Goal: Information Seeking & Learning: Learn about a topic

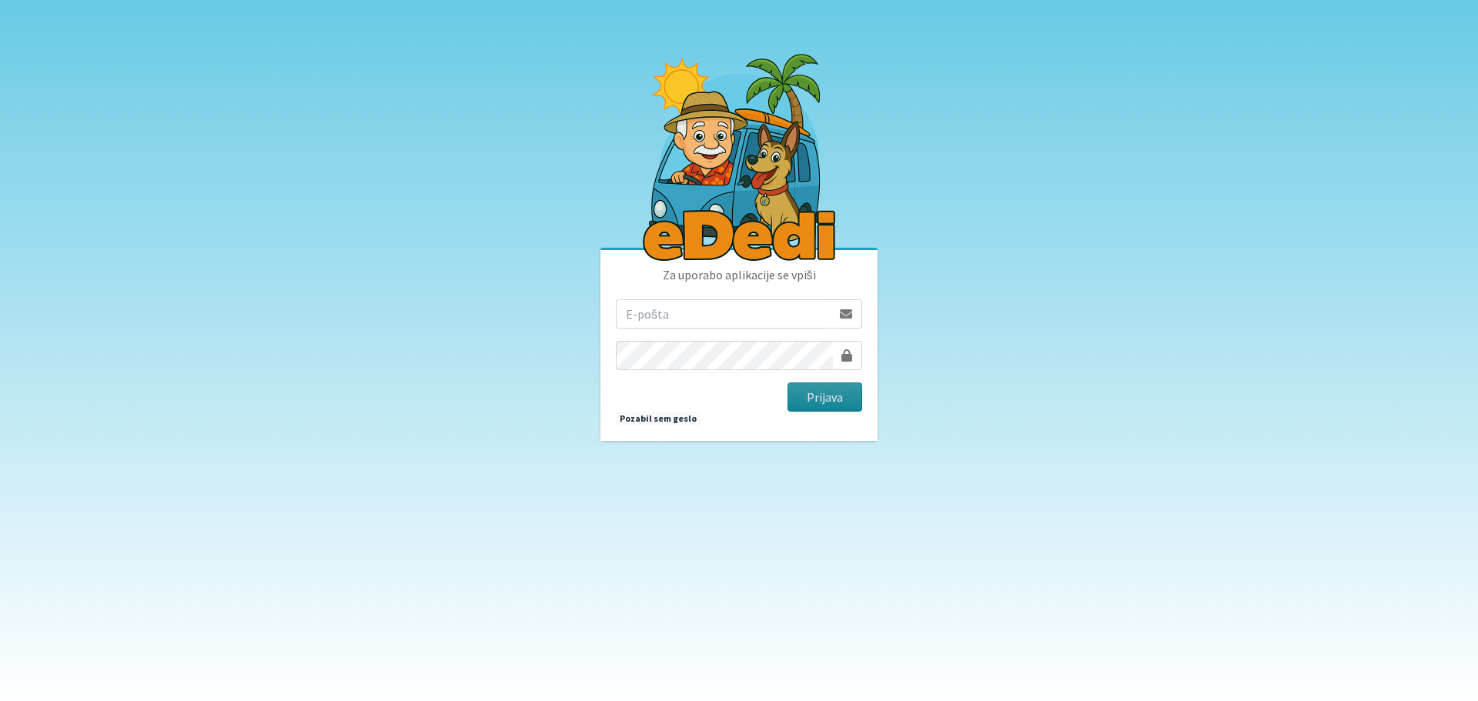
type input "[EMAIL_ADDRESS][DOMAIN_NAME]"
click at [825, 397] on button "Prijava" at bounding box center [825, 397] width 75 height 29
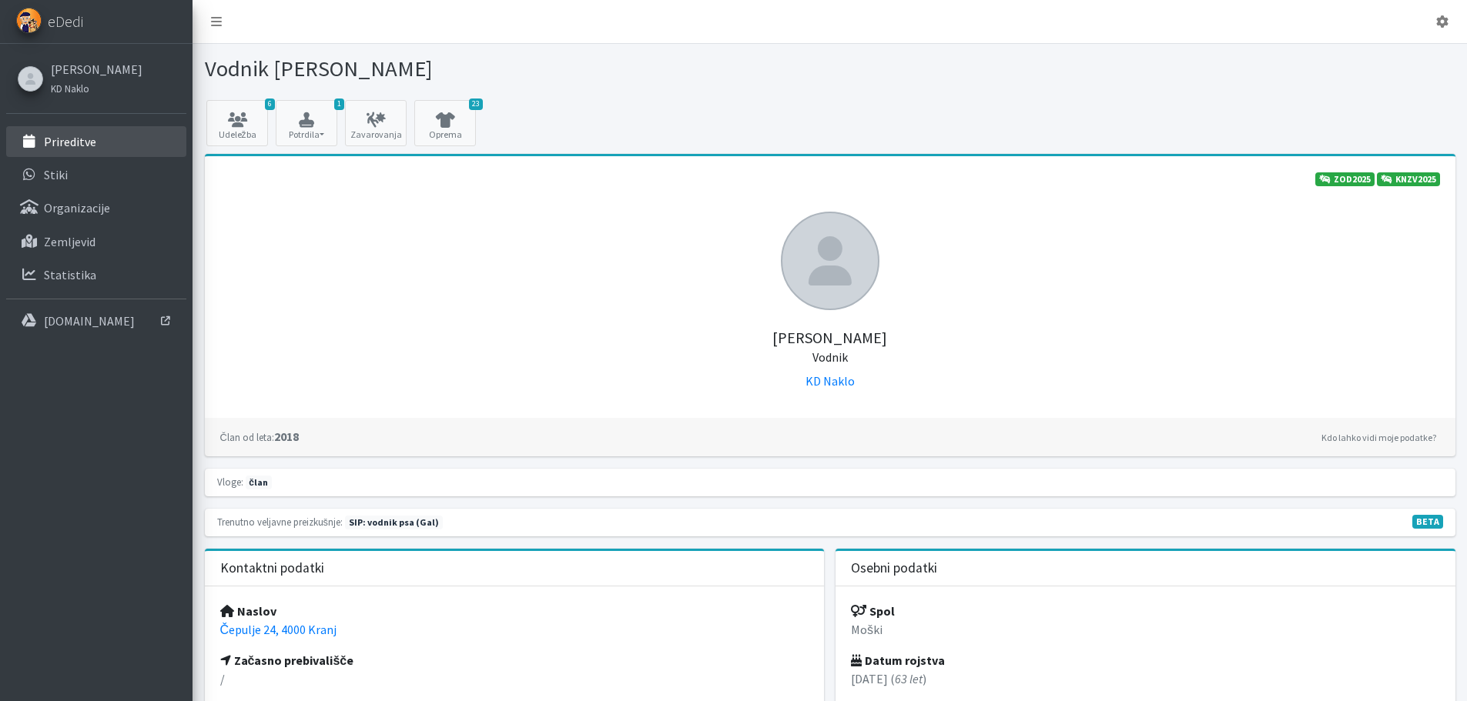
click at [81, 147] on p "Prireditve" at bounding box center [70, 141] width 52 height 15
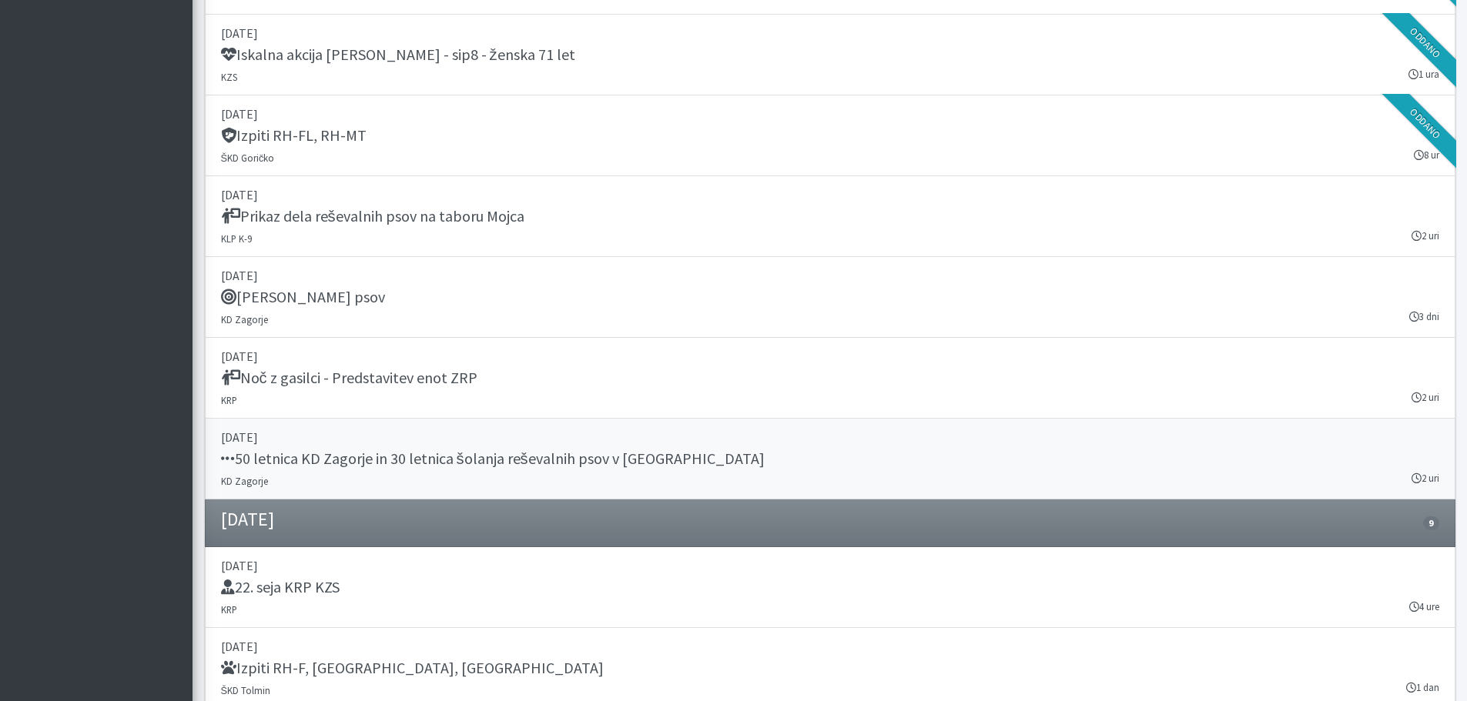
scroll to position [1771, 0]
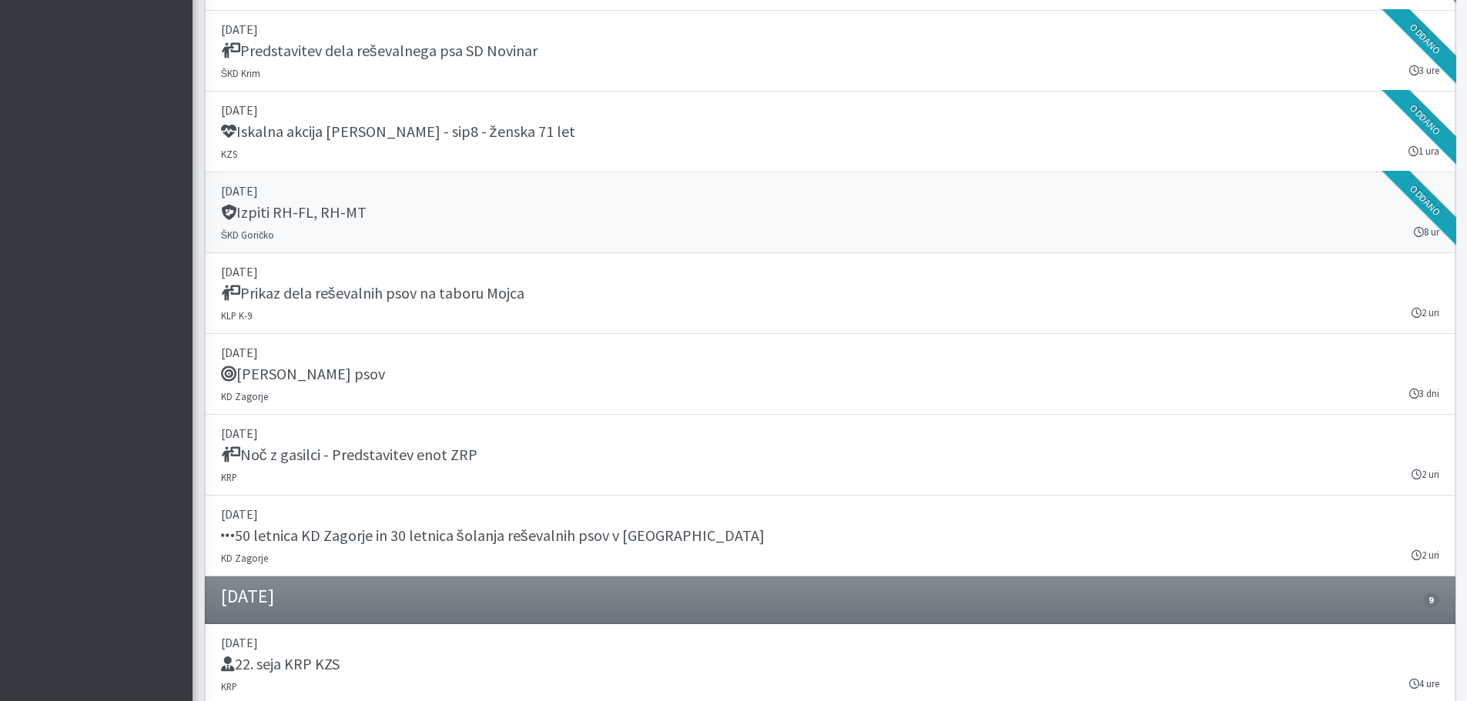
click at [297, 205] on h5 "Izpiti RH-FL, RH-MT" at bounding box center [294, 212] width 146 height 18
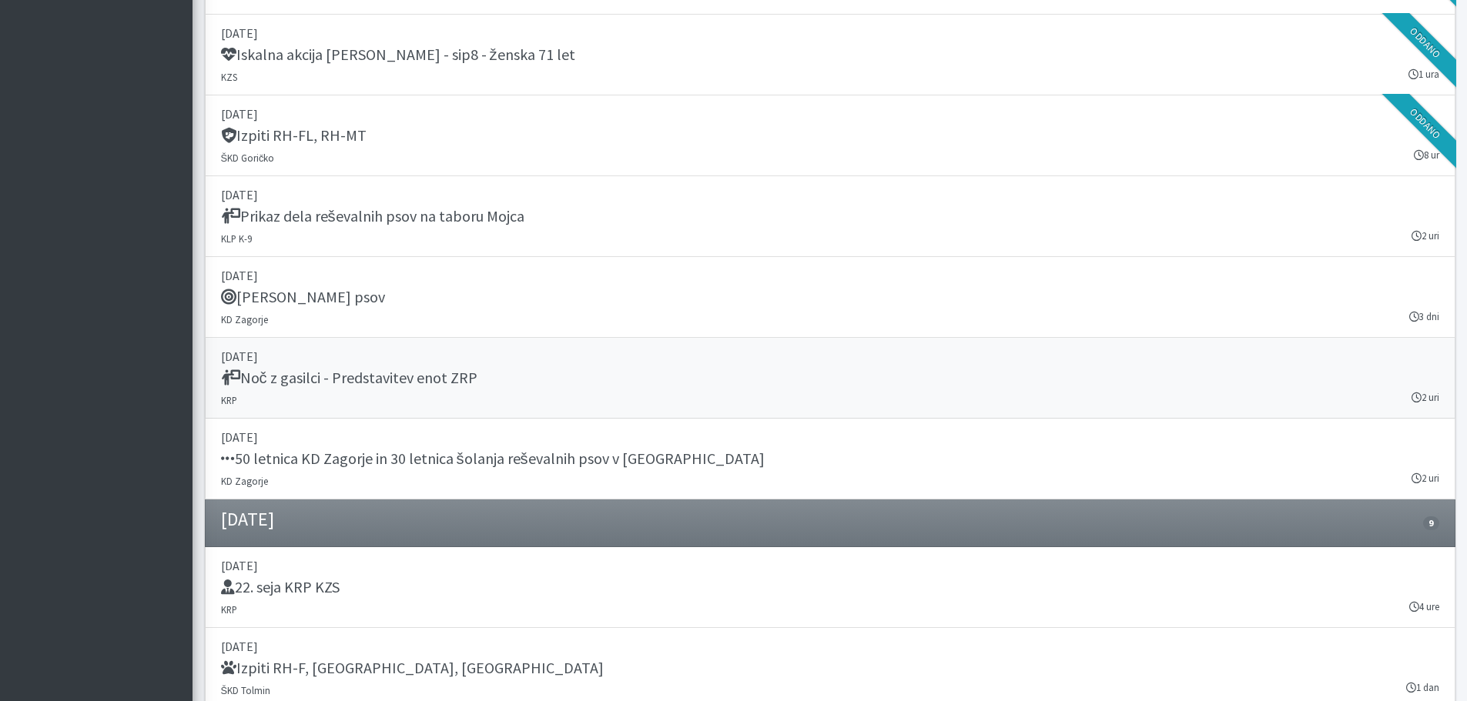
scroll to position [1925, 0]
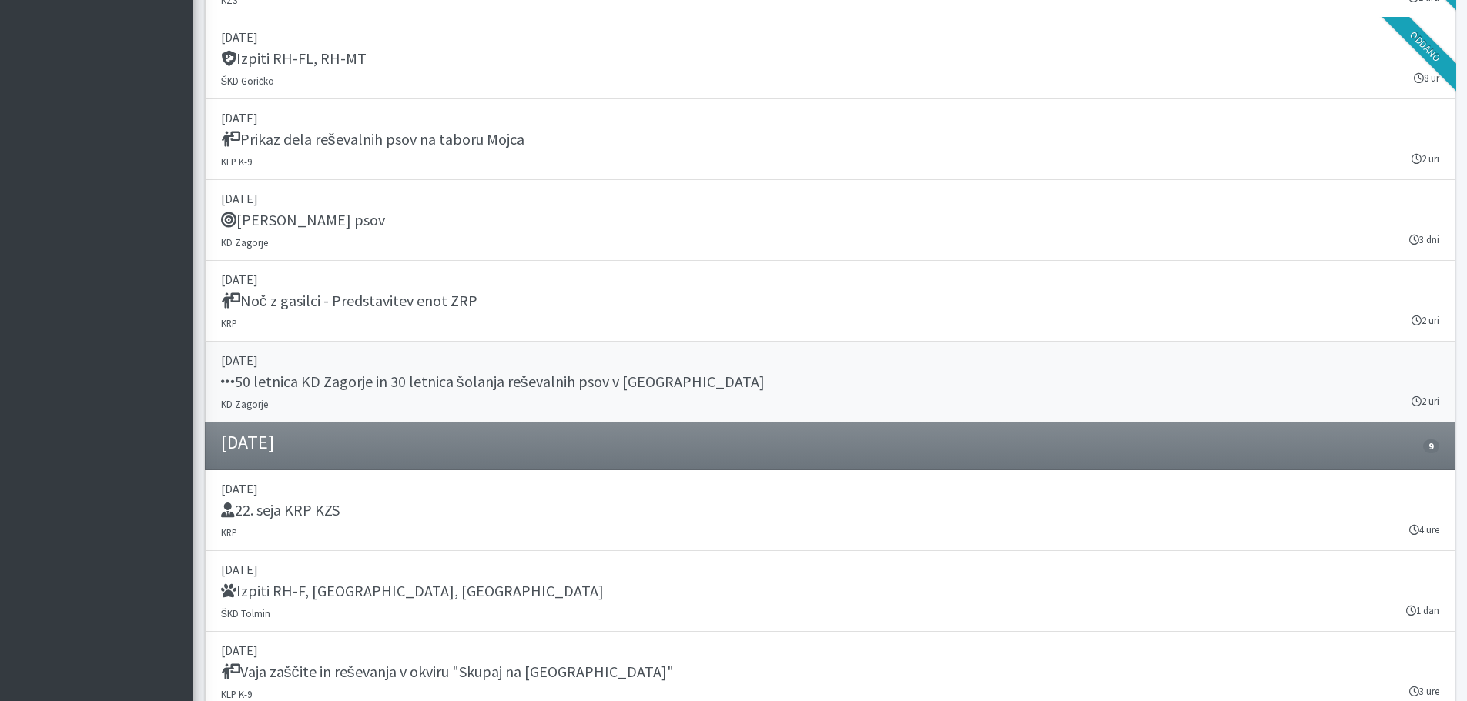
click at [380, 380] on h5 "50 letnica KD Zagorje in 30 letnica šolanja reševalnih psov v Zasavju" at bounding box center [493, 382] width 544 height 18
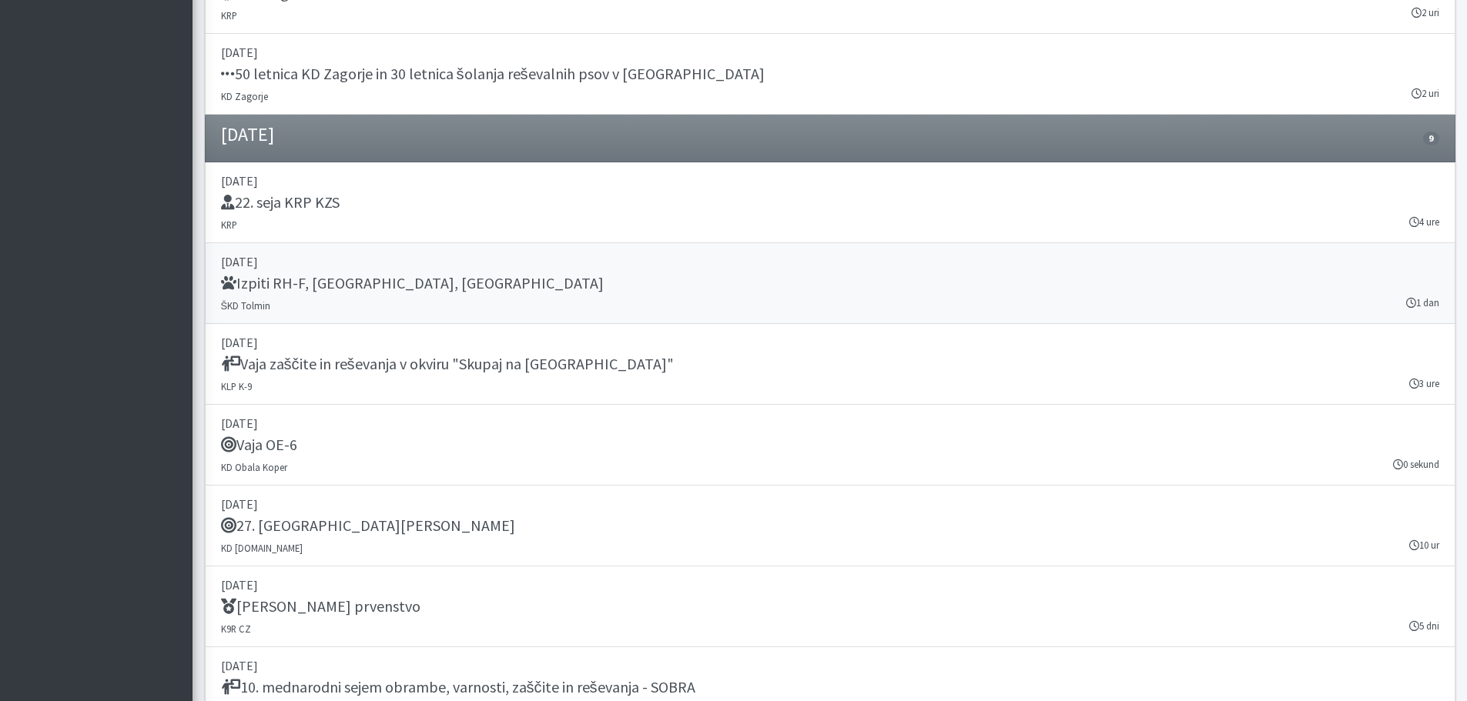
scroll to position [2310, 0]
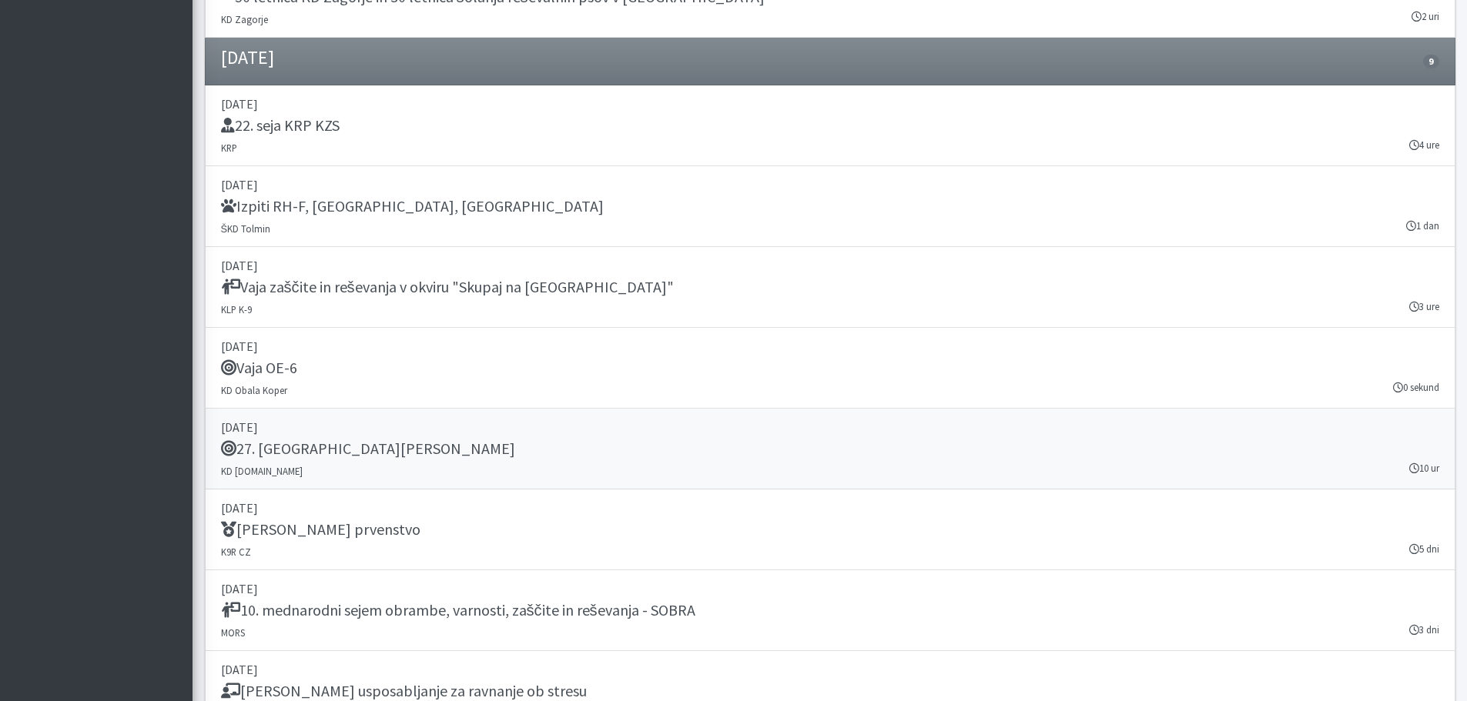
click at [326, 451] on h5 "27. Memorial Boža Talana" at bounding box center [368, 449] width 294 height 18
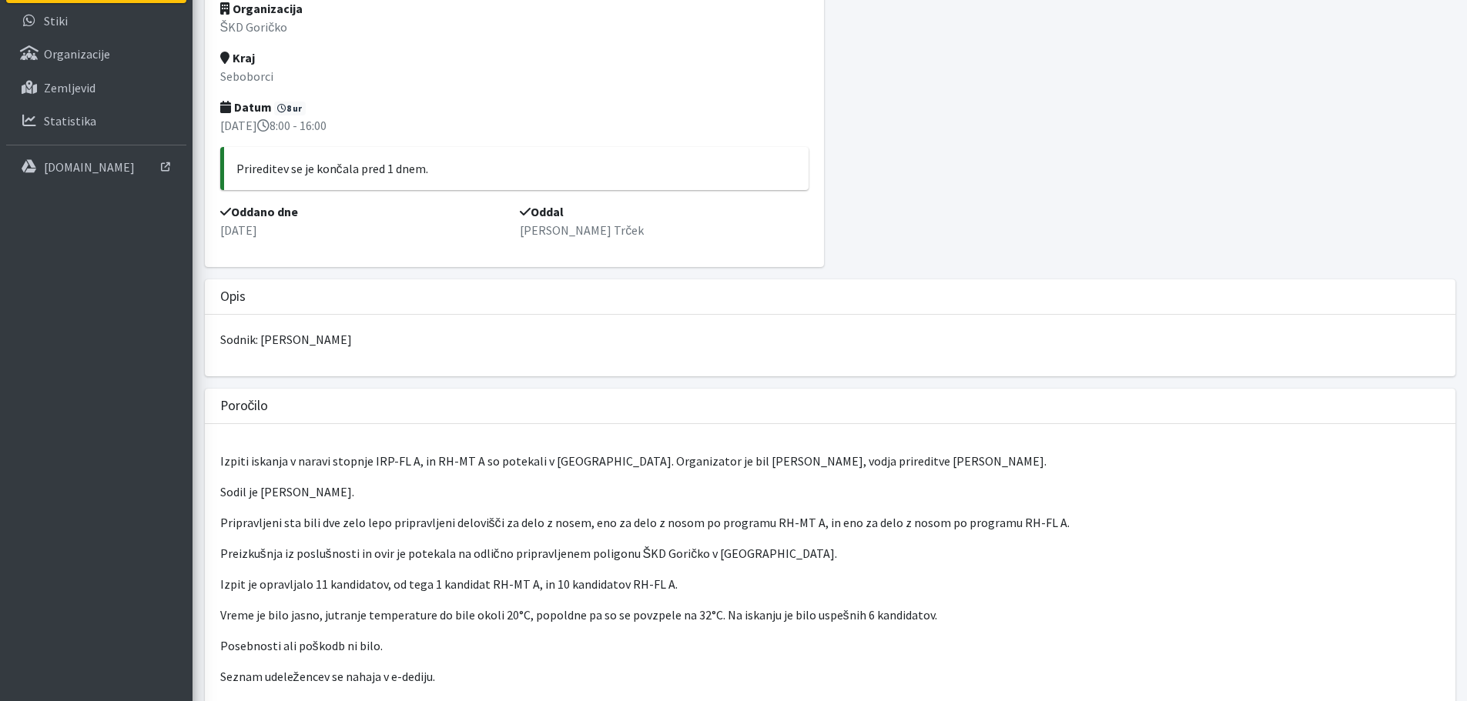
scroll to position [308, 0]
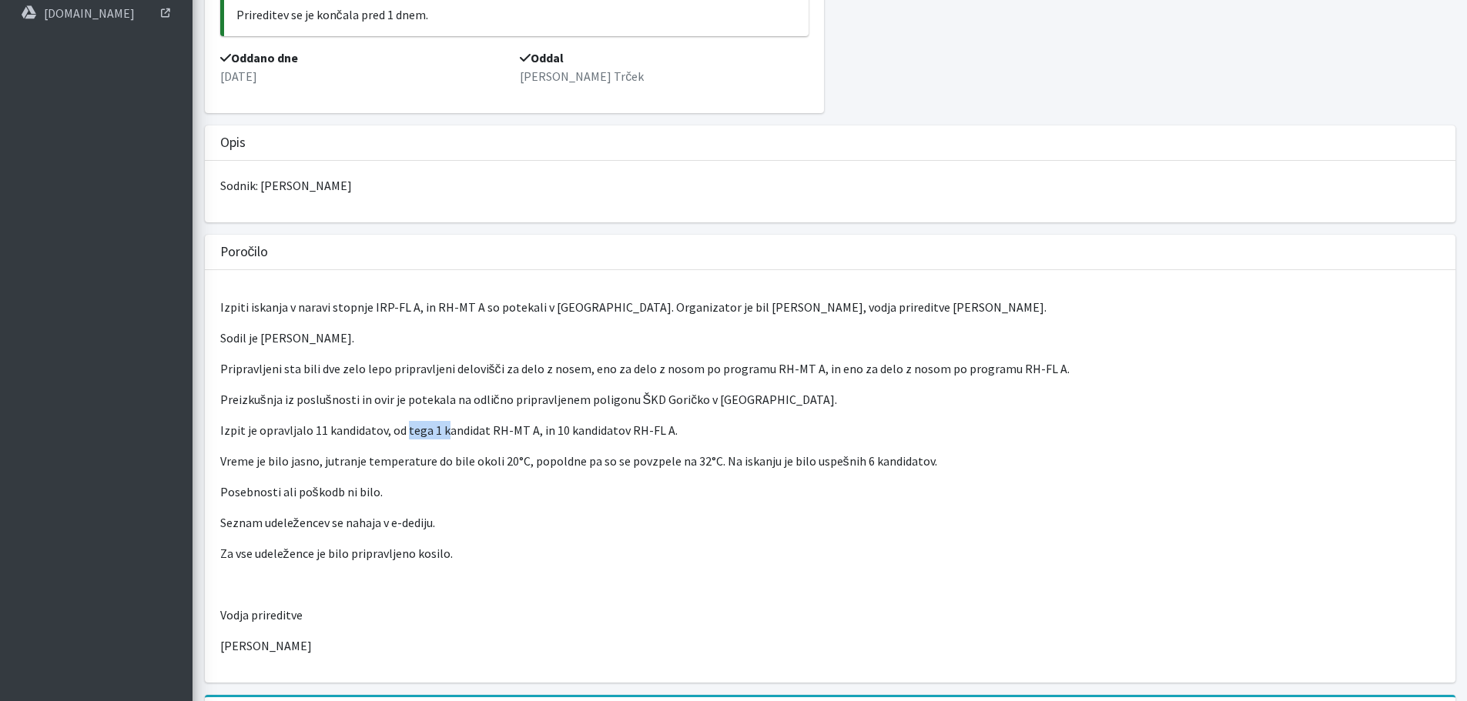
drag, startPoint x: 406, startPoint y: 425, endPoint x: 447, endPoint y: 430, distance: 41.1
click at [444, 430] on p "Izpit je opravljalo 11 kandidatov, od tega 1 kandidat RH-MT A, in 10 kandidatov…" at bounding box center [829, 430] width 1219 height 18
click at [490, 433] on p "Izpit je opravljalo 11 kandidatov, od tega 1 kandidat RH-MT A, in 10 kandidatov…" at bounding box center [829, 430] width 1219 height 18
drag, startPoint x: 487, startPoint y: 427, endPoint x: 518, endPoint y: 432, distance: 31.9
click at [502, 432] on p "Izpit je opravljalo 11 kandidatov, od tega 1 kandidat RH-MT A, in 10 kandidatov…" at bounding box center [829, 430] width 1219 height 18
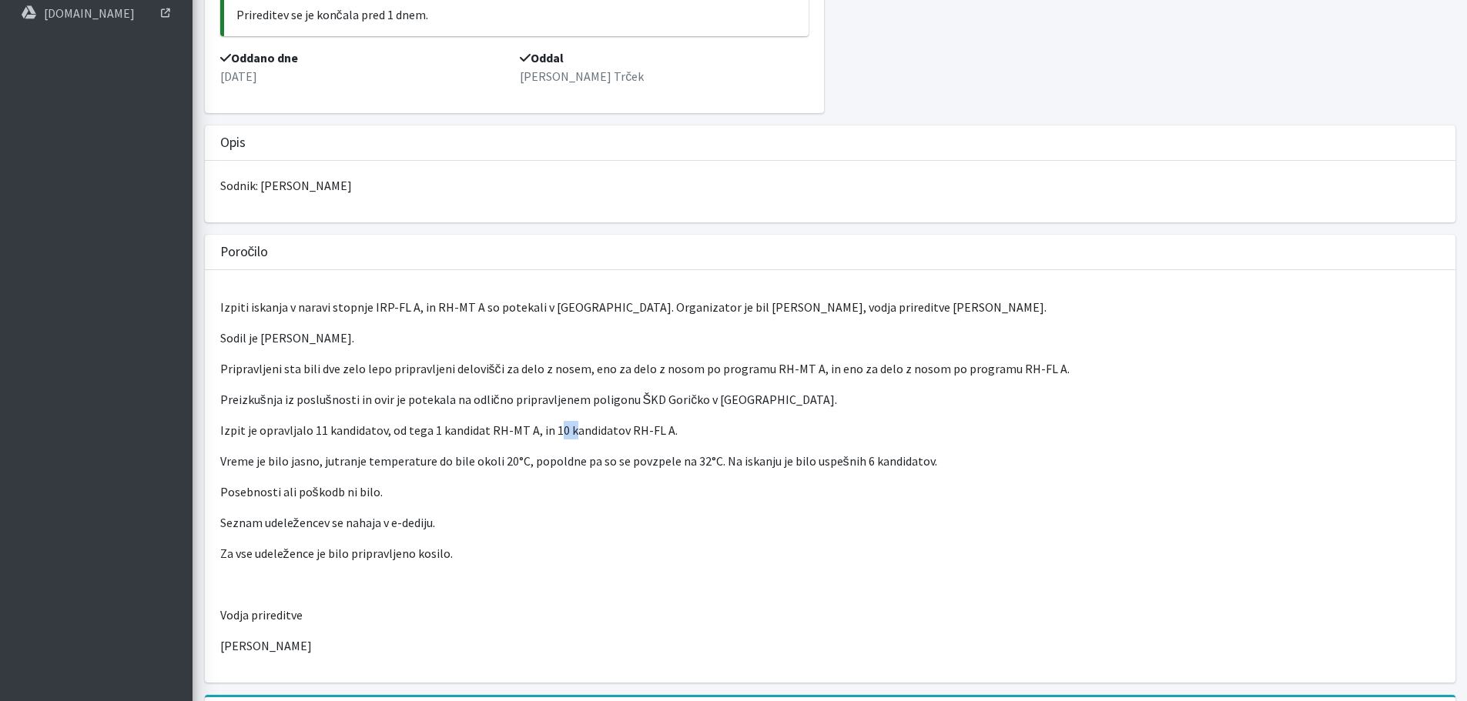
click at [568, 428] on p "Izpit je opravljalo 11 kandidatov, od tega 1 kandidat RH-MT A, in 10 kandidatov…" at bounding box center [829, 430] width 1219 height 18
drag, startPoint x: 288, startPoint y: 459, endPoint x: 365, endPoint y: 467, distance: 77.4
click at [365, 467] on p "Vreme je bilo jasno, jutranje temperature do bile okoli 20°C, popoldne pa so se…" at bounding box center [829, 461] width 1219 height 18
drag, startPoint x: 379, startPoint y: 467, endPoint x: 435, endPoint y: 463, distance: 56.3
click at [380, 467] on p "Vreme je bilo jasno, jutranje temperature do bile okoli 20°C, popoldne pa so se…" at bounding box center [829, 461] width 1219 height 18
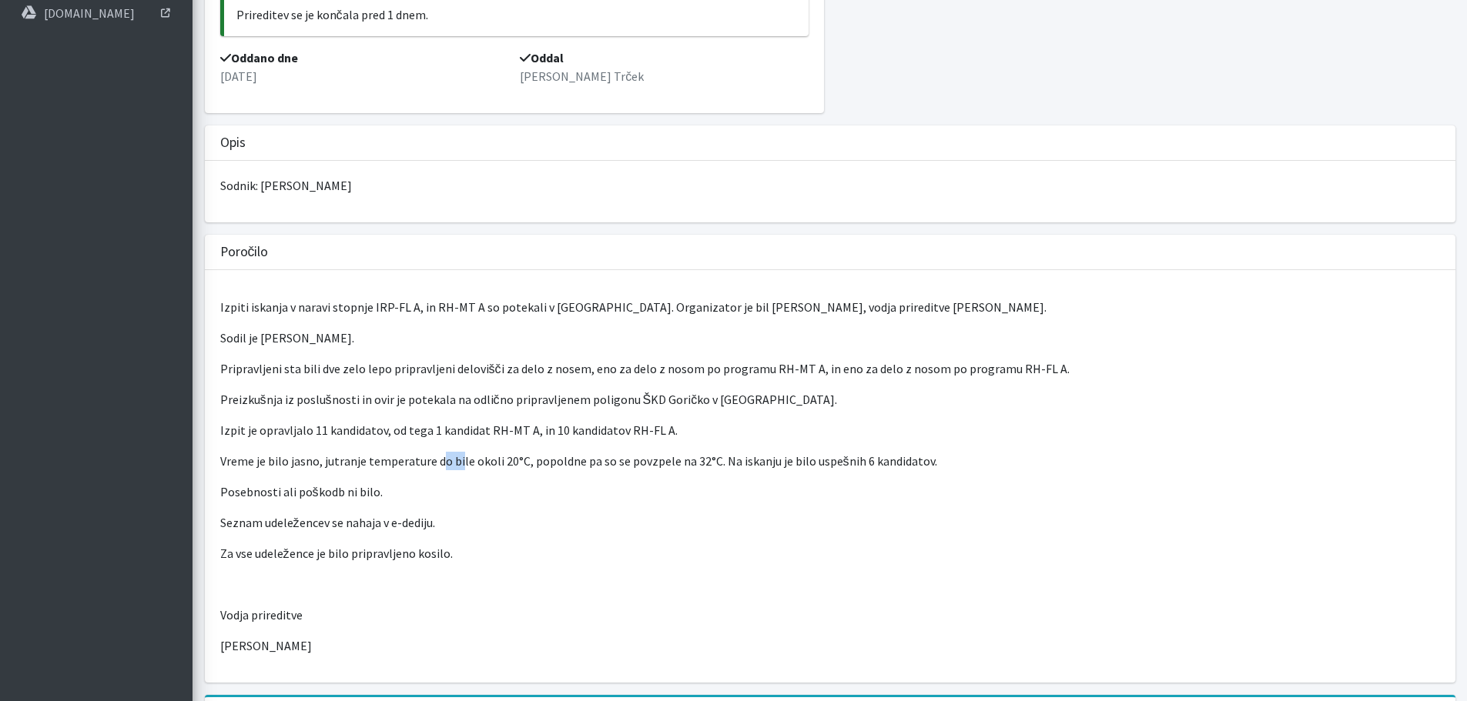
drag, startPoint x: 435, startPoint y: 463, endPoint x: 457, endPoint y: 462, distance: 21.6
click at [457, 462] on p "Vreme je bilo jasno, jutranje temperature do bile okoli 20°C, popoldne pa so se…" at bounding box center [829, 461] width 1219 height 18
drag, startPoint x: 545, startPoint y: 459, endPoint x: 594, endPoint y: 460, distance: 49.3
click at [594, 460] on p "Vreme je bilo jasno, jutranje temperature do bile okoli 20°C, popoldne pa so se…" at bounding box center [829, 461] width 1219 height 18
click at [598, 460] on p "Vreme je bilo jasno, jutranje temperature do bile okoli 20°C, popoldne pa so se…" at bounding box center [829, 461] width 1219 height 18
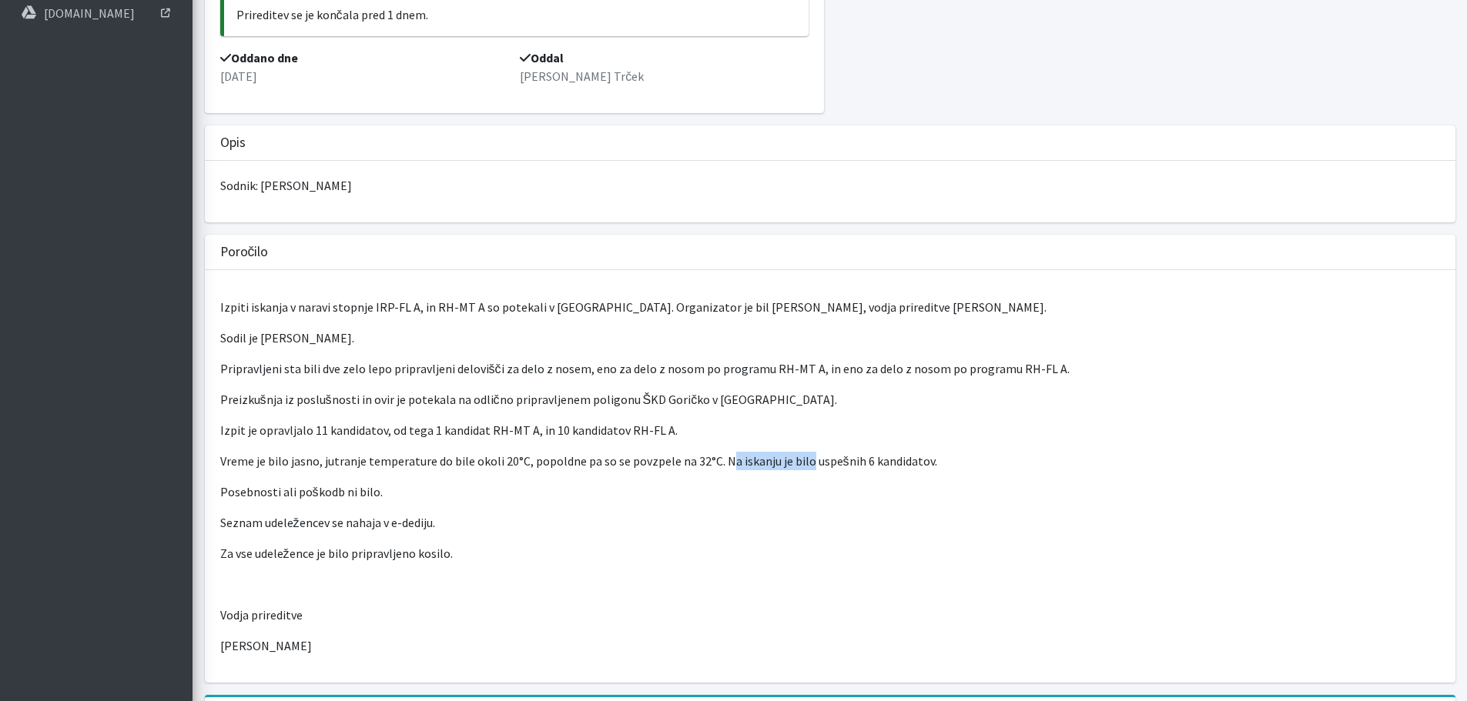
click at [804, 462] on p "Vreme je bilo jasno, jutranje temperature do bile okoli 20°C, popoldne pa so se…" at bounding box center [829, 461] width 1219 height 18
click at [805, 462] on p "Vreme je bilo jasno, jutranje temperature do bile okoli 20°C, popoldne pa so se…" at bounding box center [829, 461] width 1219 height 18
drag, startPoint x: 279, startPoint y: 492, endPoint x: 336, endPoint y: 495, distance: 56.3
click at [336, 495] on p "Posebnosti ali poškodb ni bilo." at bounding box center [829, 492] width 1219 height 18
click at [338, 495] on p "Posebnosti ali poškodb ni bilo." at bounding box center [829, 492] width 1219 height 18
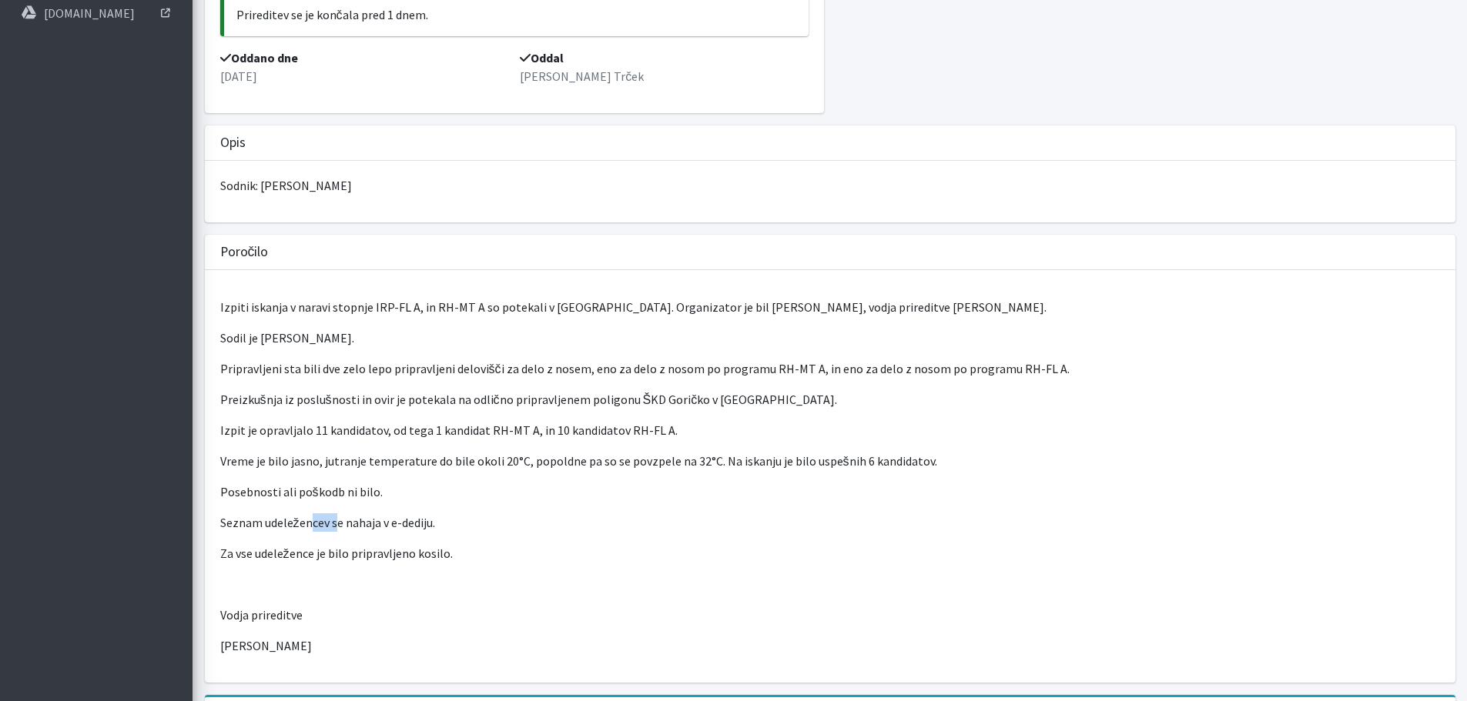
drag, startPoint x: 315, startPoint y: 522, endPoint x: 356, endPoint y: 522, distance: 41.6
click at [353, 522] on p "Seznam udeležencev se nahaja v e-dediju." at bounding box center [829, 523] width 1219 height 18
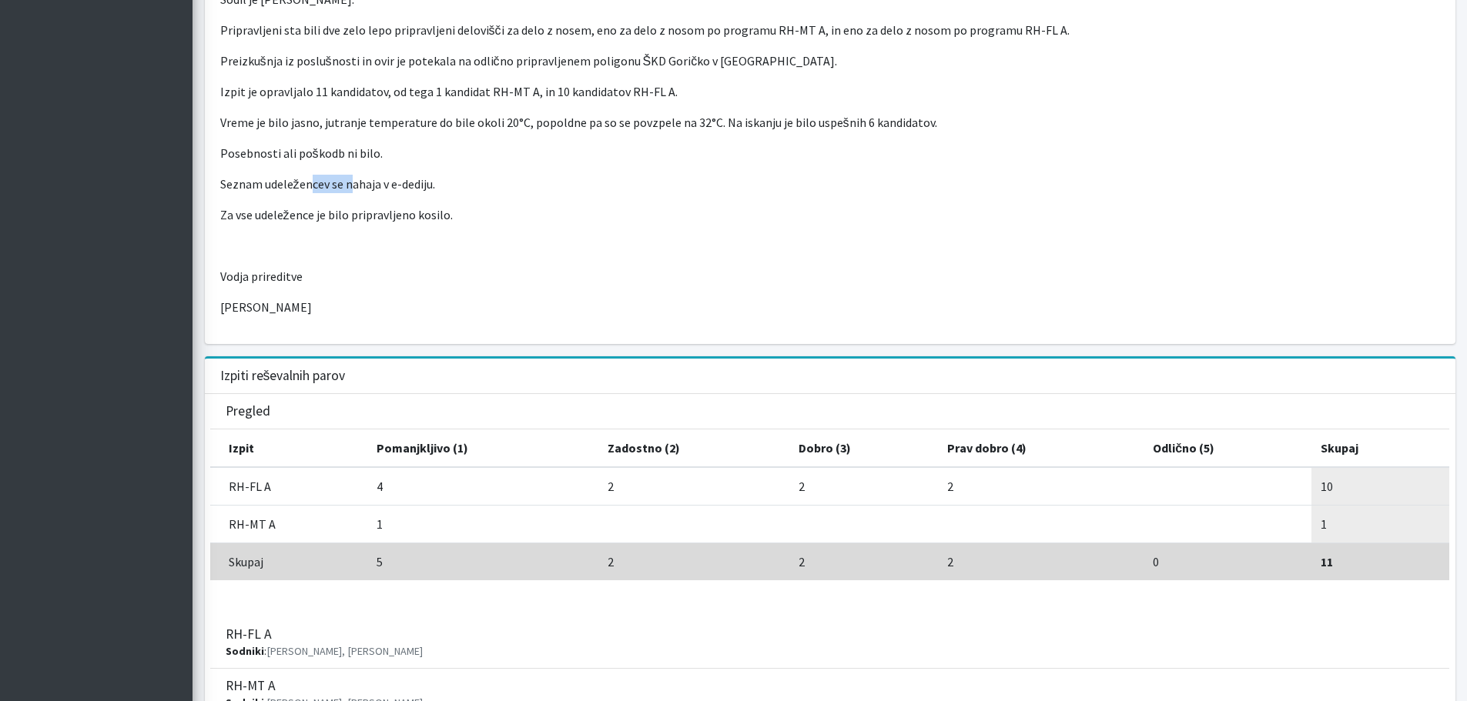
scroll to position [493, 0]
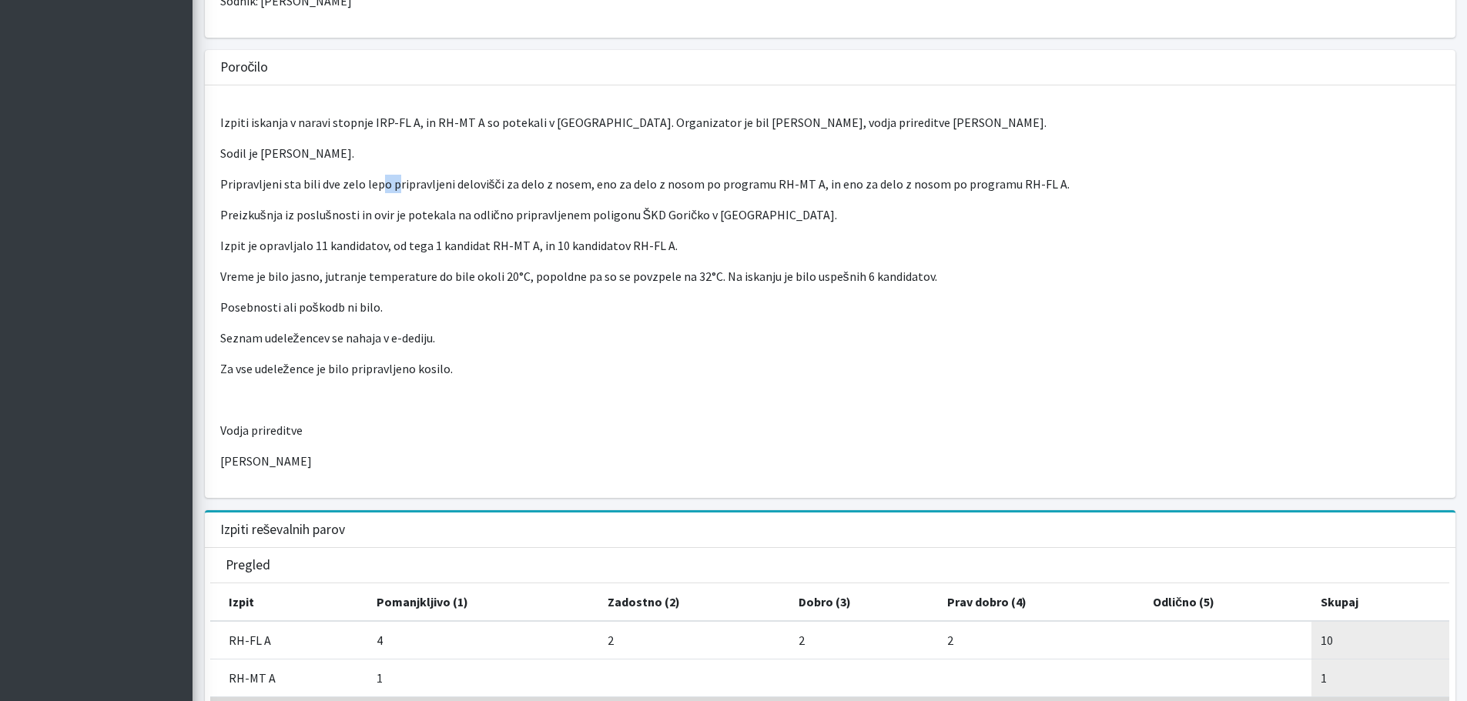
drag, startPoint x: 375, startPoint y: 182, endPoint x: 400, endPoint y: 182, distance: 24.6
click at [393, 182] on p "Pripravljeni sta bili dve zelo lepo pripravljeni delovišči za delo z nosem, eno…" at bounding box center [829, 184] width 1219 height 18
drag, startPoint x: 497, startPoint y: 183, endPoint x: 518, endPoint y: 182, distance: 20.8
click at [517, 182] on p "Pripravljeni sta bili dve zelo lepo pripravljeni delovišči za delo z nosem, eno…" at bounding box center [829, 184] width 1219 height 18
drag, startPoint x: 599, startPoint y: 182, endPoint x: 621, endPoint y: 185, distance: 22.4
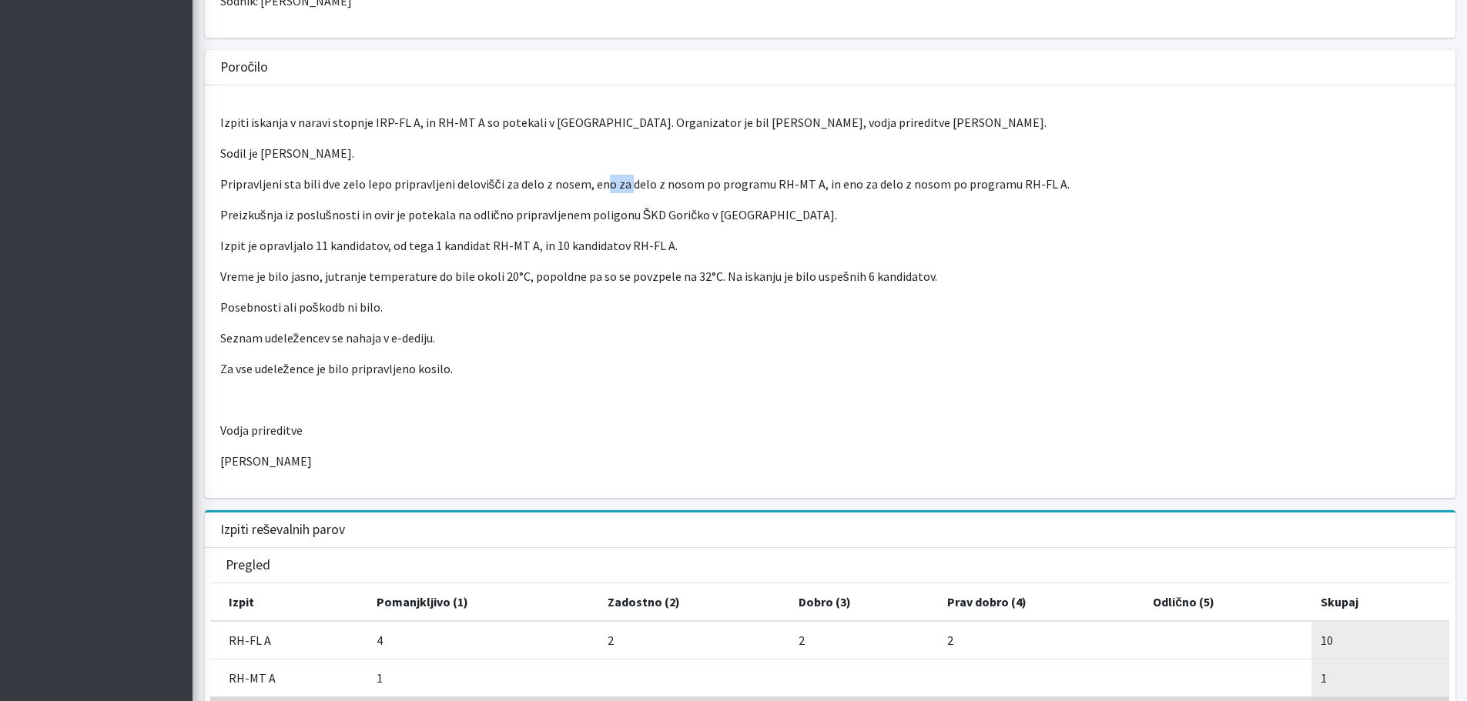
click at [621, 185] on p "Pripravljeni sta bili dve zelo lepo pripravljeni delovišči za delo z nosem, eno…" at bounding box center [829, 184] width 1219 height 18
click at [698, 191] on p "Pripravljeni sta bili dve zelo lepo pripravljeni delovišči za delo z nosem, eno…" at bounding box center [829, 184] width 1219 height 18
drag, startPoint x: 768, startPoint y: 186, endPoint x: 781, endPoint y: 186, distance: 13.1
click at [781, 186] on p "Pripravljeni sta bili dve zelo lepo pripravljeni delovišči za delo z nosem, eno…" at bounding box center [829, 184] width 1219 height 18
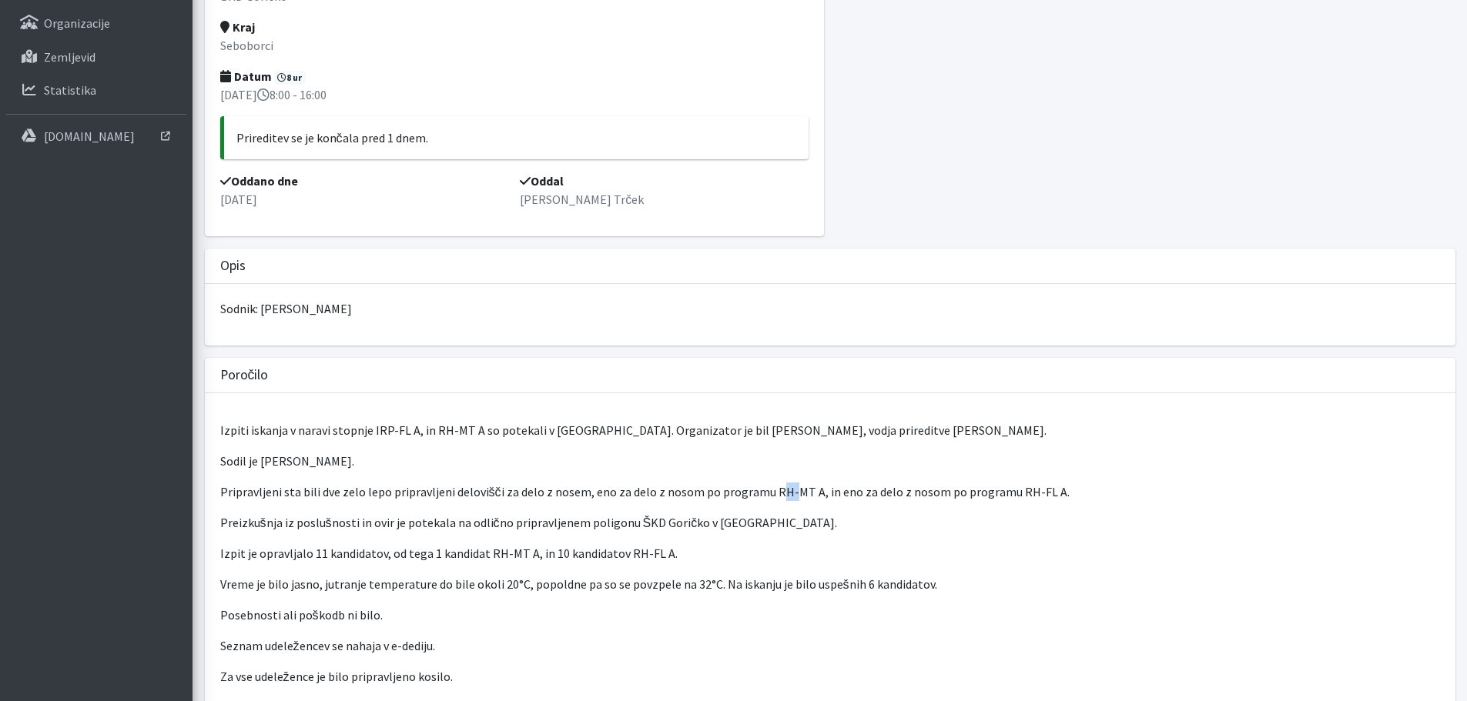
scroll to position [0, 0]
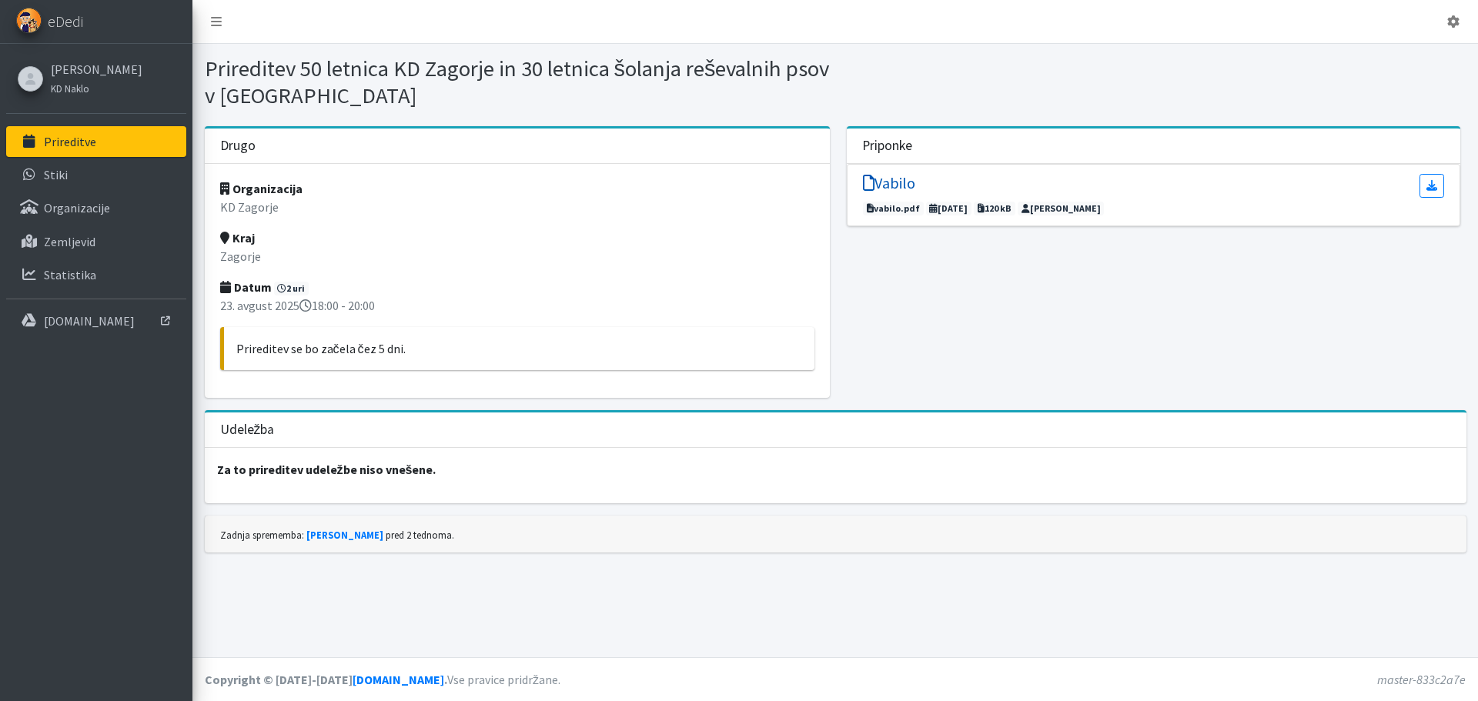
click at [888, 183] on h5 "Vabilo" at bounding box center [889, 183] width 52 height 18
